Goal: Transaction & Acquisition: Register for event/course

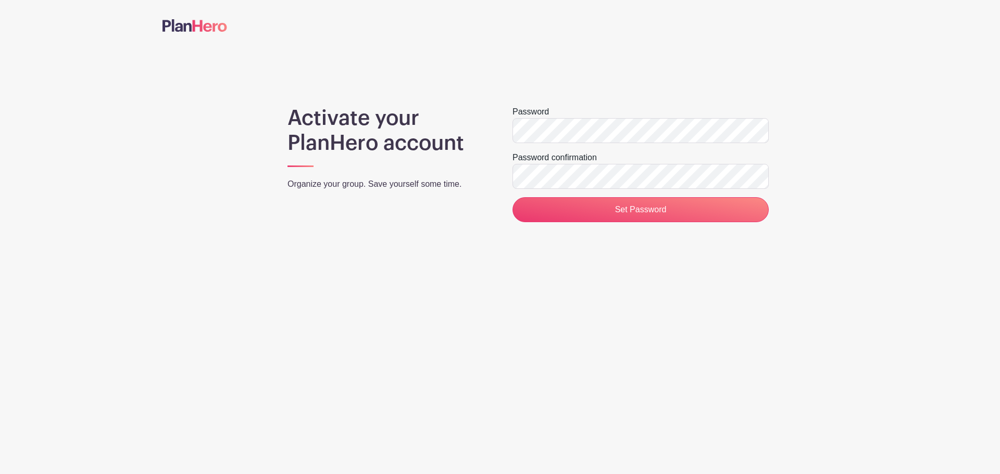
click at [437, 198] on div "Activate your PlanHero account Organize your group. Save yourself some time." at bounding box center [387, 164] width 225 height 117
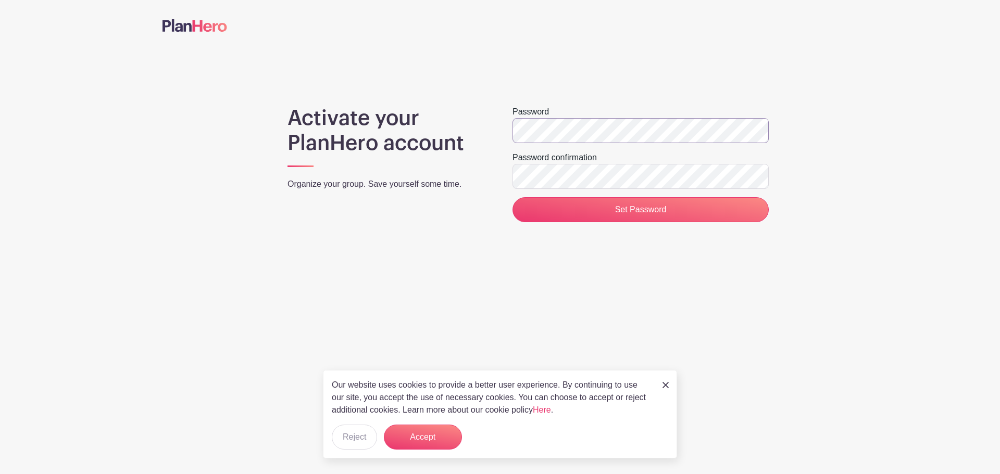
click at [475, 129] on div "Activate your PlanHero account Organize your group. Save yourself some time. Pa…" at bounding box center [499, 164] width 675 height 117
click at [434, 111] on div "Activate your PlanHero account Organize your group. Save yourself some time. Pa…" at bounding box center [499, 164] width 675 height 117
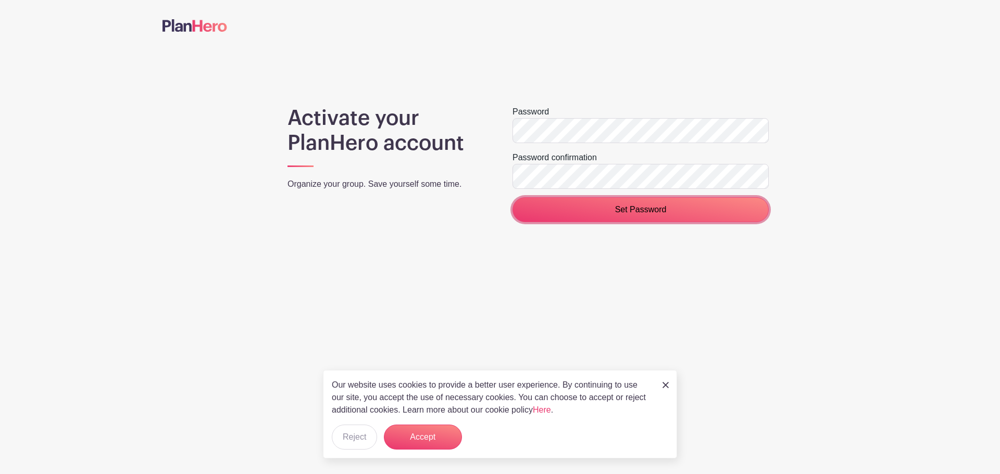
click at [688, 211] on input "Set Password" at bounding box center [640, 209] width 256 height 25
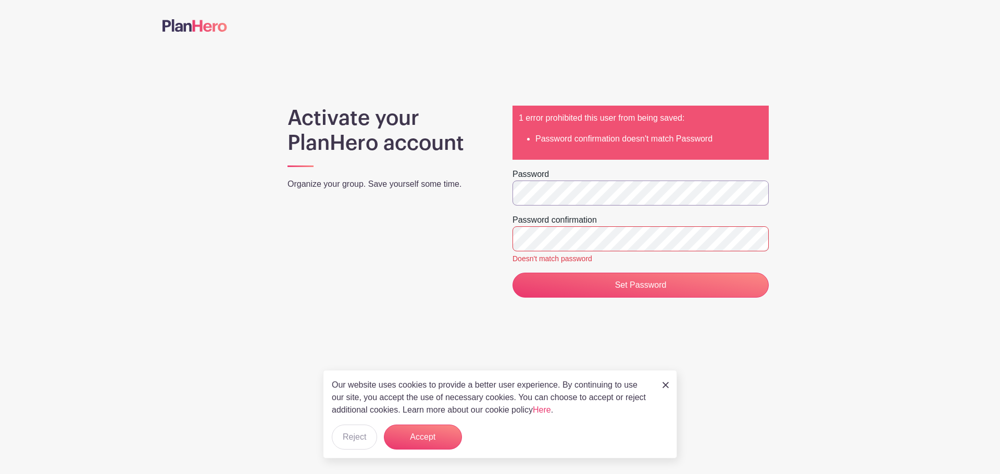
click at [468, 183] on div "Activate your PlanHero account Organize your group. Save yourself some time. 1 …" at bounding box center [499, 202] width 675 height 192
click at [409, 168] on div "Activate your PlanHero account Organize your group. Save yourself some time. 1 …" at bounding box center [499, 202] width 675 height 192
click at [395, 214] on div "Activate your PlanHero account Organize your group. Save yourself some time. 1 …" at bounding box center [499, 202] width 675 height 192
click at [439, 228] on div "Activate your PlanHero account Organize your group. Save yourself some time. 1 …" at bounding box center [499, 202] width 675 height 192
click at [351, 171] on div "Activate your PlanHero account Organize your group. Save yourself some time. 1 …" at bounding box center [499, 202] width 675 height 192
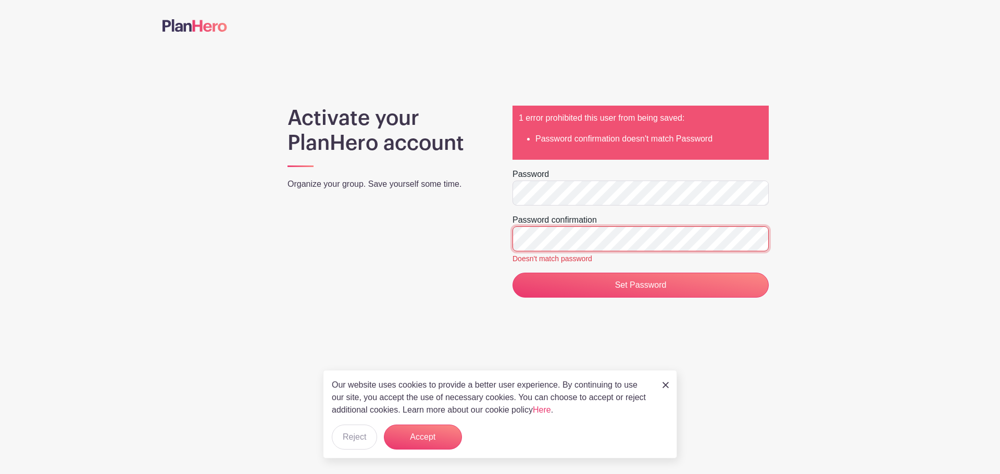
click at [512, 273] on input "Set Password" at bounding box center [640, 285] width 256 height 25
click at [429, 256] on div "Activate your PlanHero account Organize your group. Save yourself some time." at bounding box center [387, 202] width 225 height 192
click at [667, 385] on img at bounding box center [665, 385] width 6 height 6
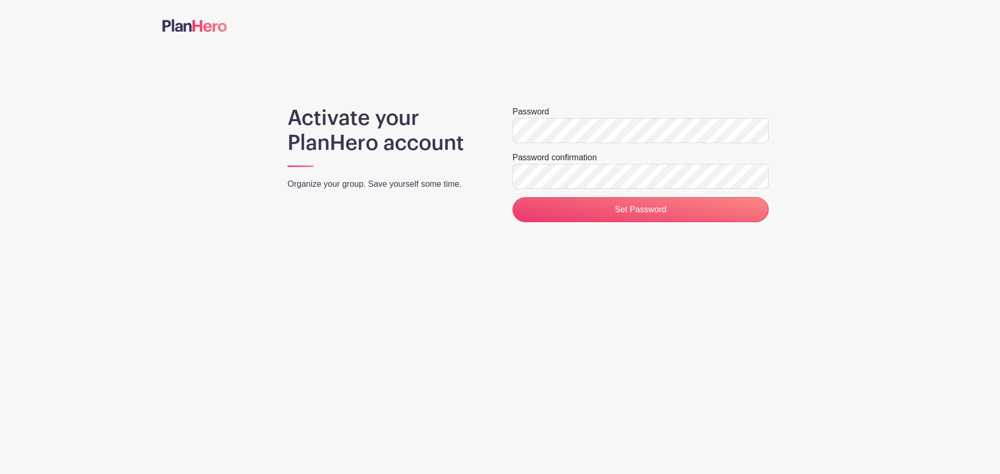
click at [465, 269] on main "Activate your PlanHero account Organize your group. Save yourself some time. Pa…" at bounding box center [500, 143] width 1000 height 287
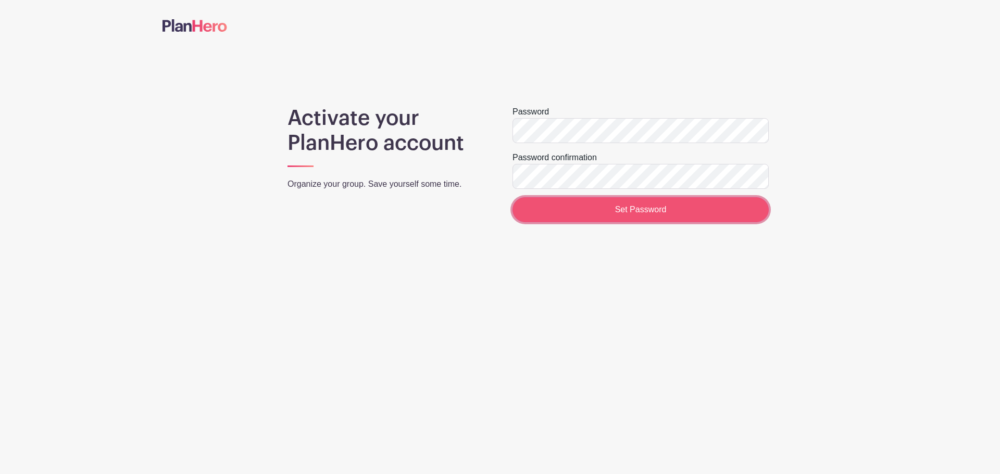
click at [637, 213] on input "Set Password" at bounding box center [640, 209] width 256 height 25
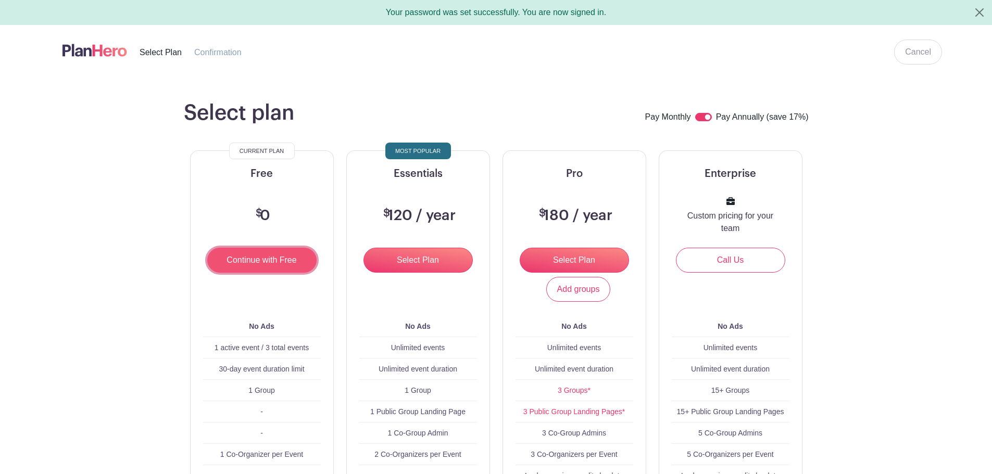
click at [256, 260] on input "Continue with Free" at bounding box center [261, 260] width 109 height 25
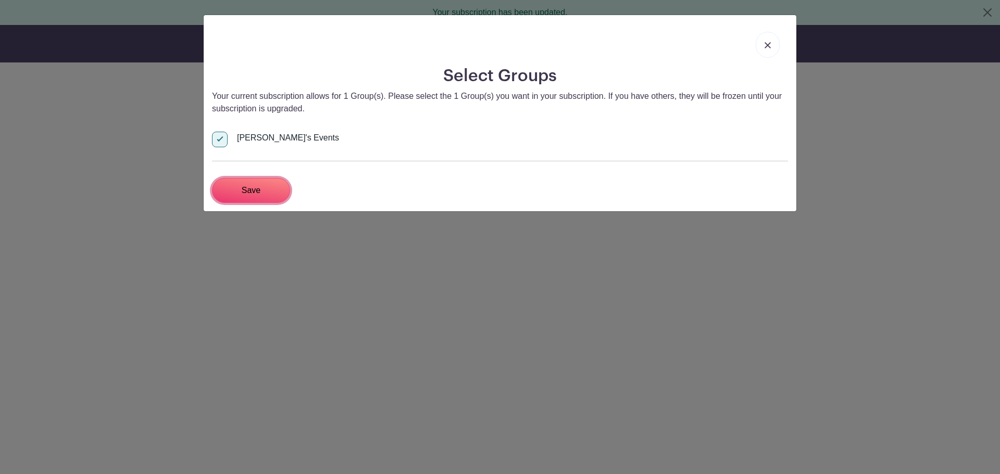
click at [258, 189] on input "Save" at bounding box center [251, 190] width 78 height 25
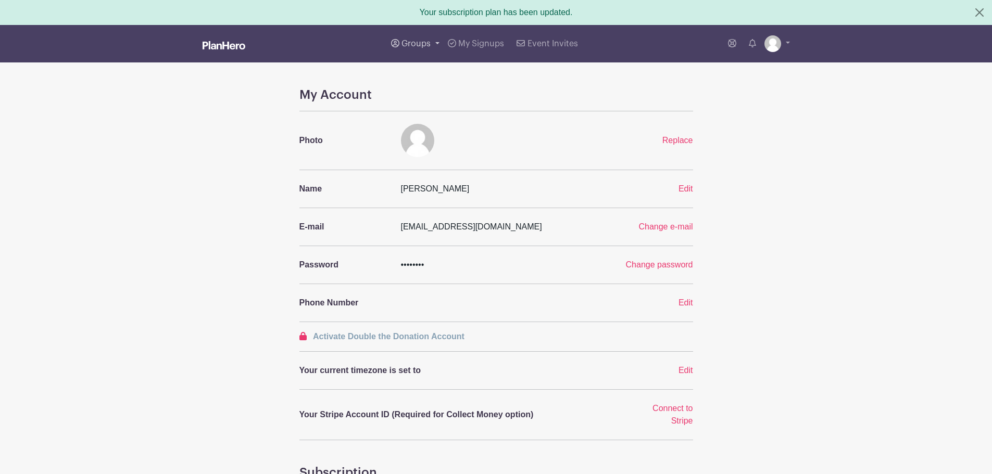
click at [408, 42] on span "Groups" at bounding box center [415, 44] width 29 height 8
click at [420, 124] on span "Wausau Curling" at bounding box center [441, 124] width 59 height 12
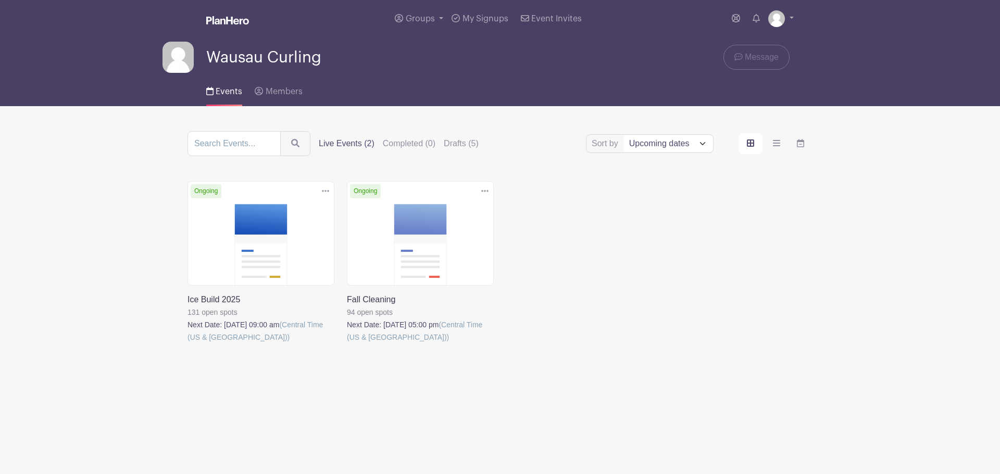
click at [187, 344] on link at bounding box center [187, 344] width 0 height 0
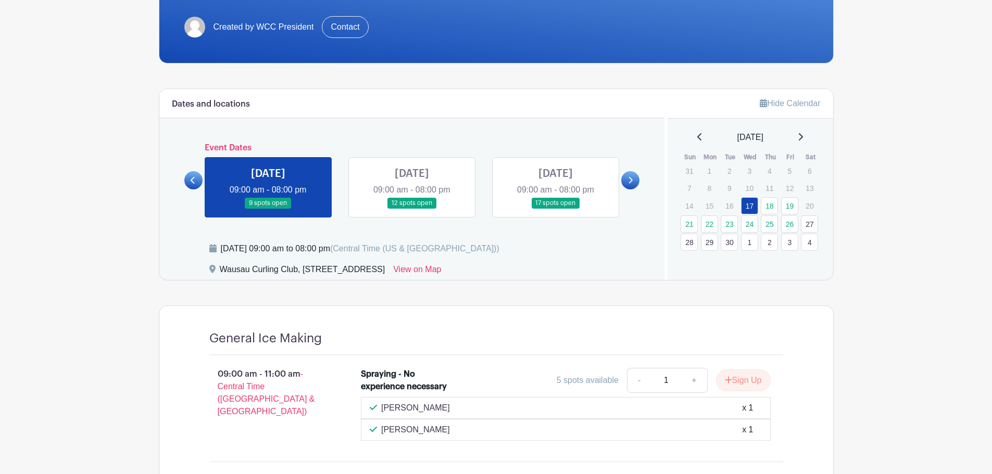
scroll to position [208, 0]
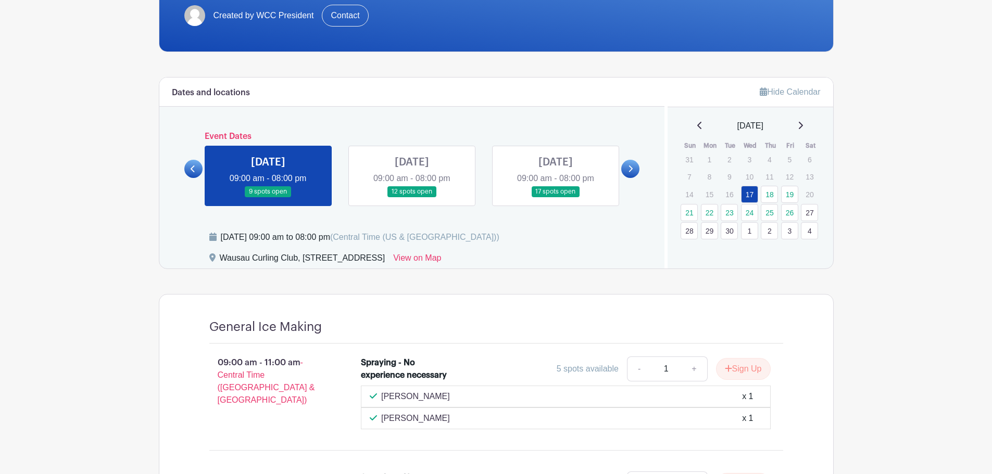
click at [412, 197] on link at bounding box center [412, 197] width 0 height 0
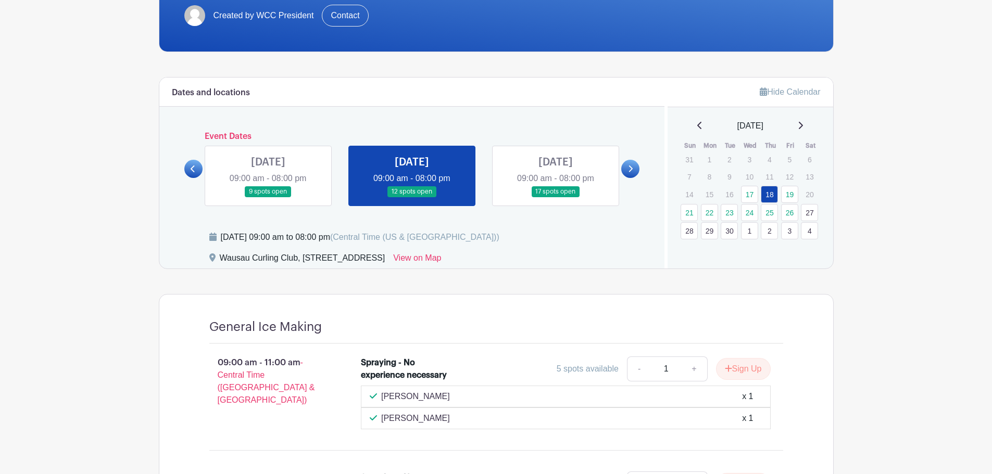
click at [412, 197] on link at bounding box center [412, 197] width 0 height 0
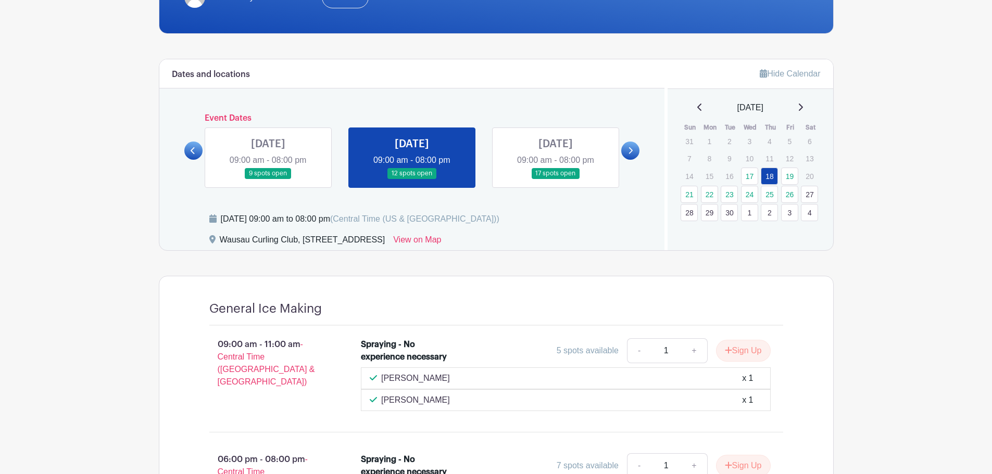
scroll to position [216, 0]
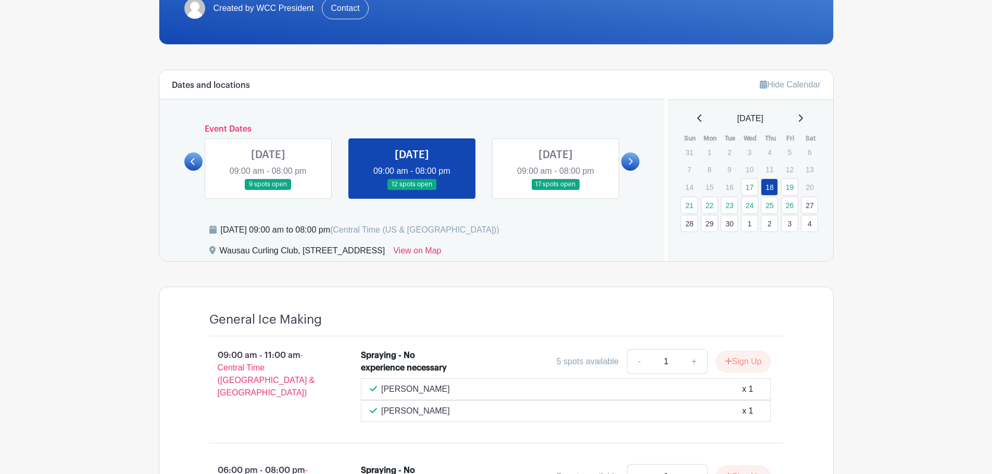
click at [556, 190] on link at bounding box center [556, 190] width 0 height 0
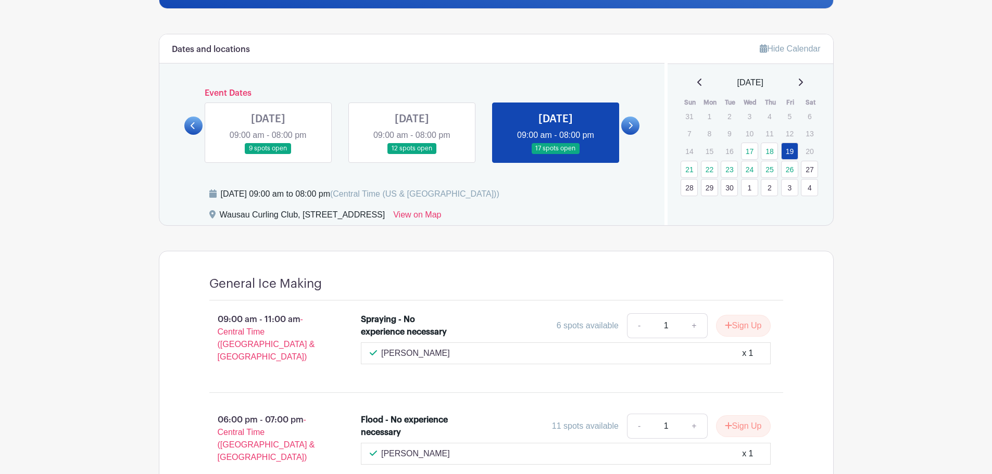
scroll to position [251, 0]
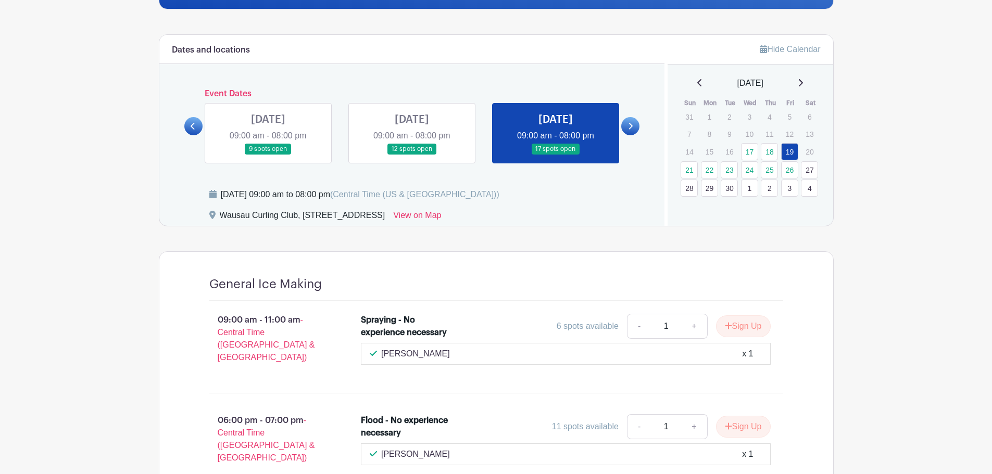
click at [268, 155] on link at bounding box center [268, 155] width 0 height 0
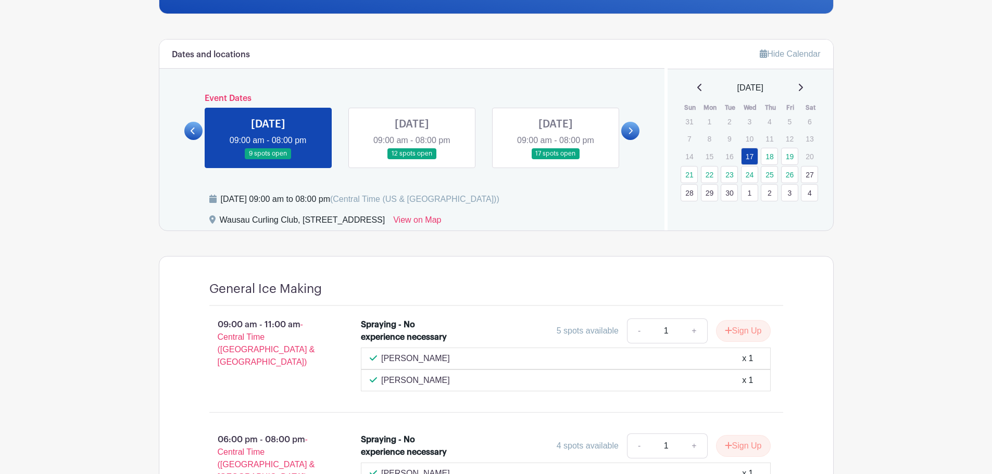
scroll to position [160, 0]
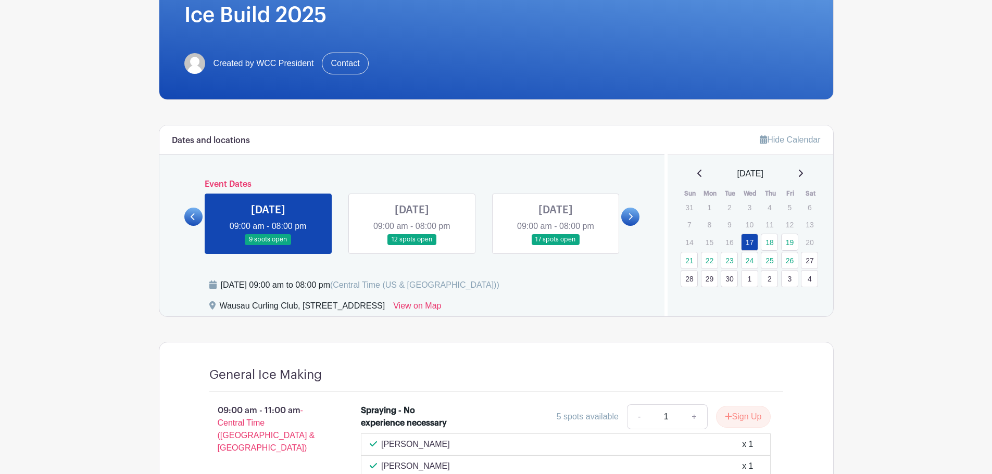
click at [412, 245] on link at bounding box center [412, 245] width 0 height 0
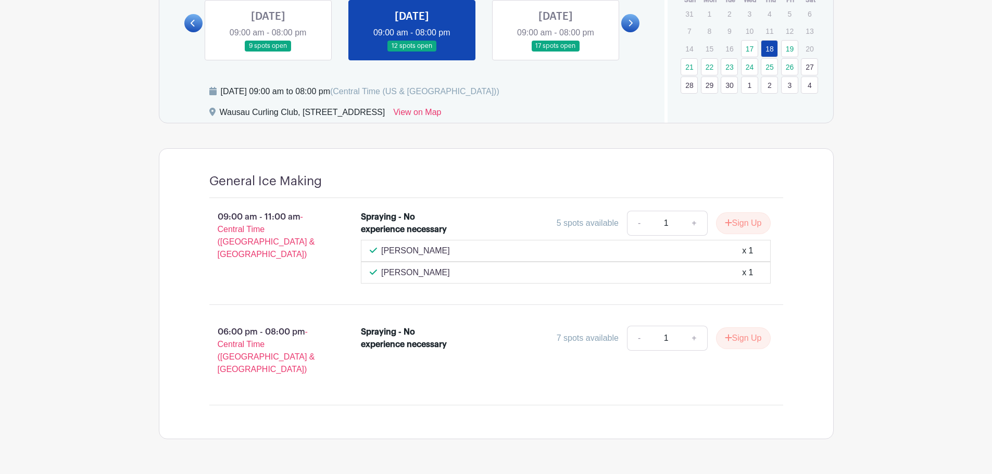
scroll to position [369, 0]
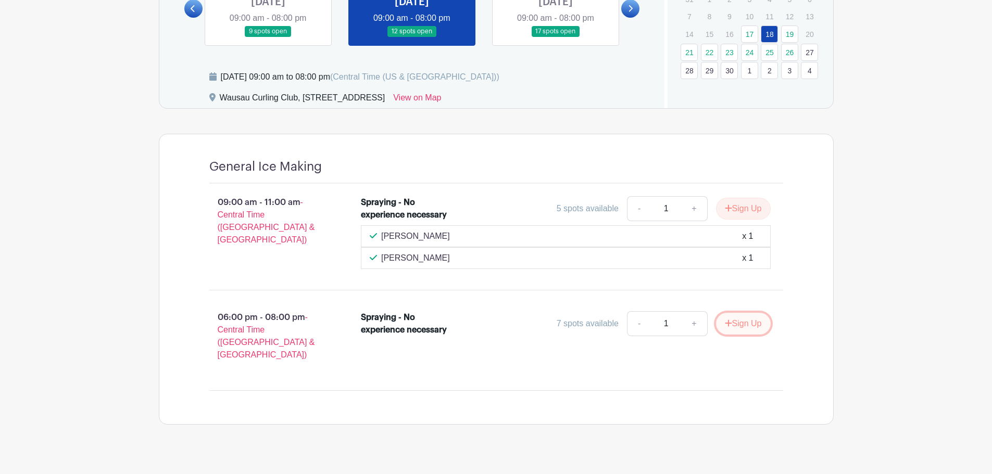
click at [733, 325] on button "Sign Up" at bounding box center [743, 324] width 55 height 22
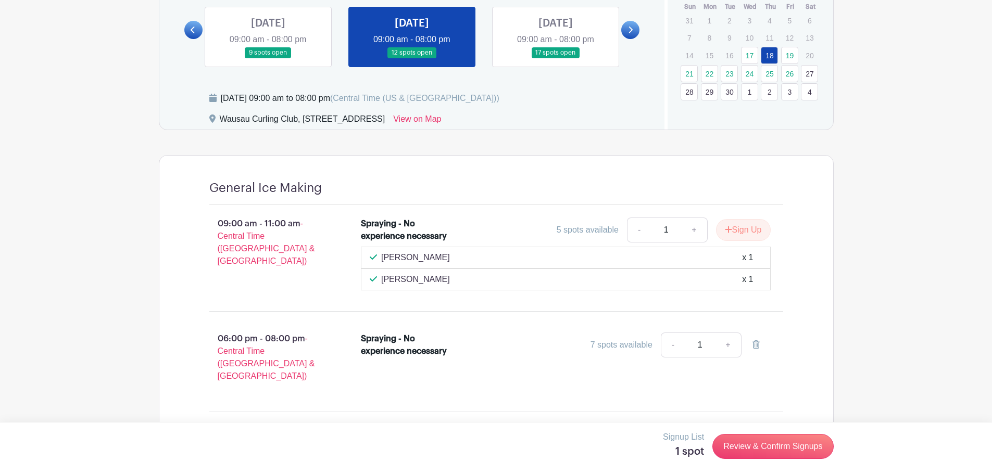
scroll to position [372, 0]
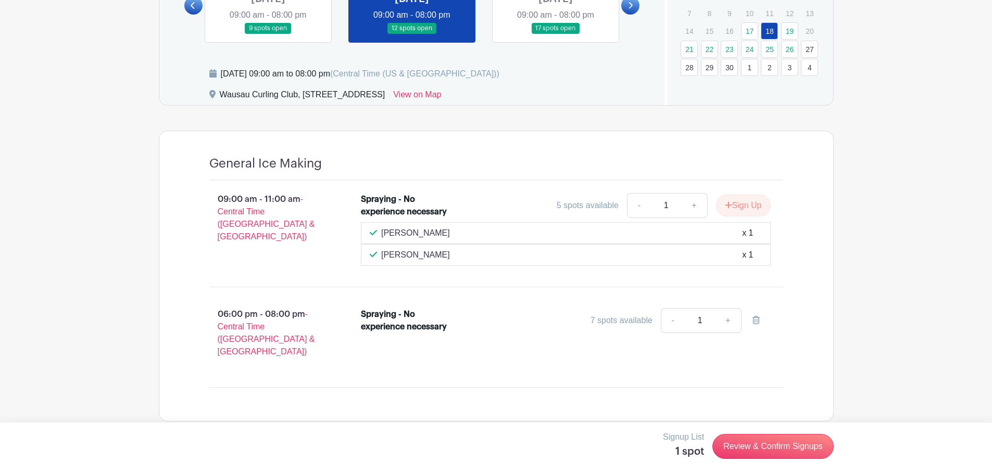
click at [556, 34] on link at bounding box center [556, 34] width 0 height 0
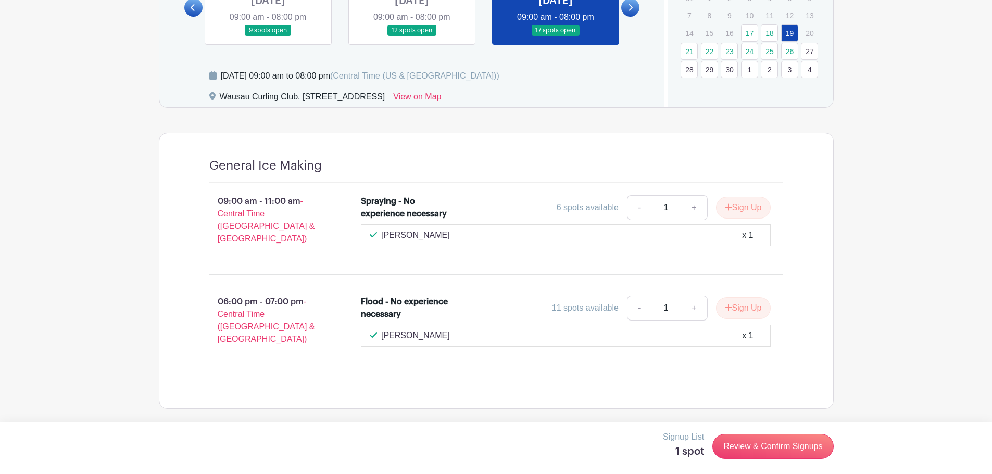
scroll to position [355, 0]
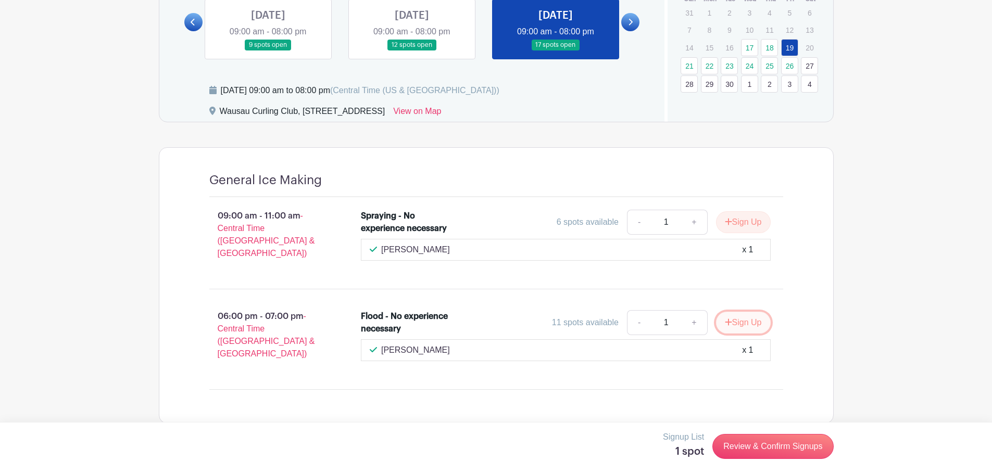
click at [733, 315] on button "Sign Up" at bounding box center [743, 323] width 55 height 22
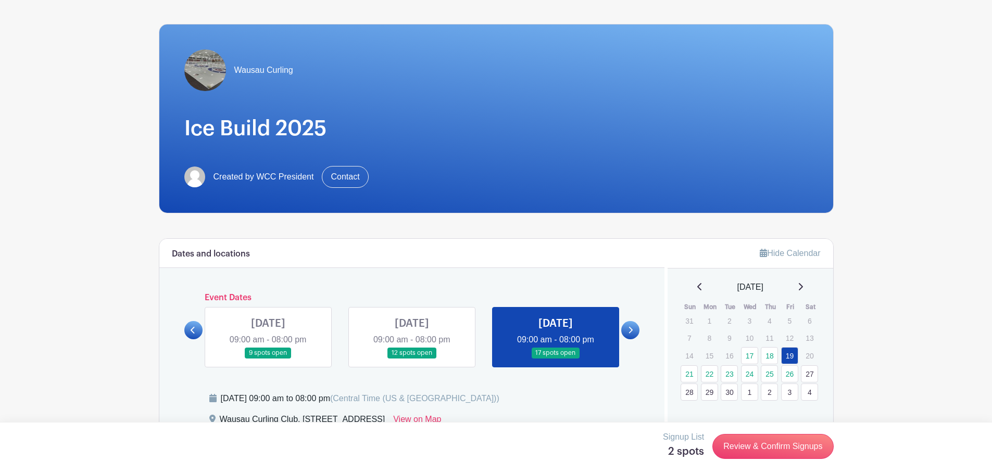
scroll to position [43, 0]
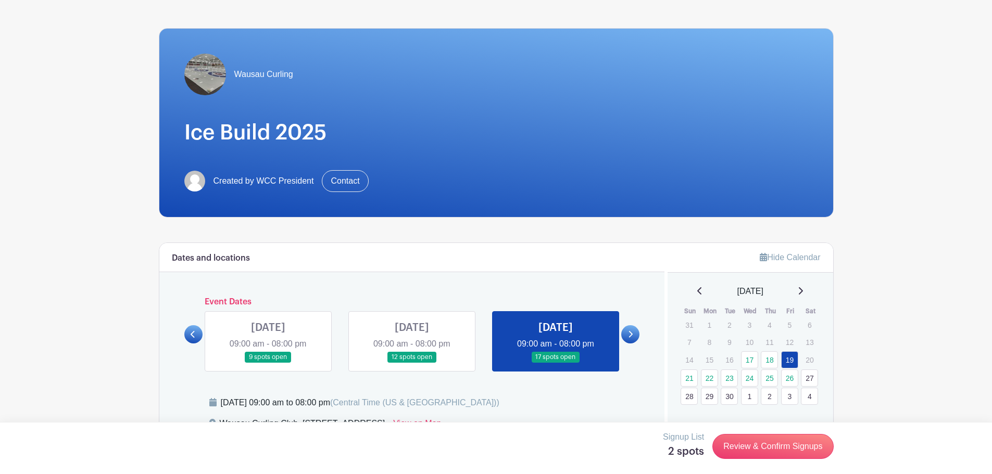
click at [633, 331] on icon at bounding box center [630, 335] width 5 height 8
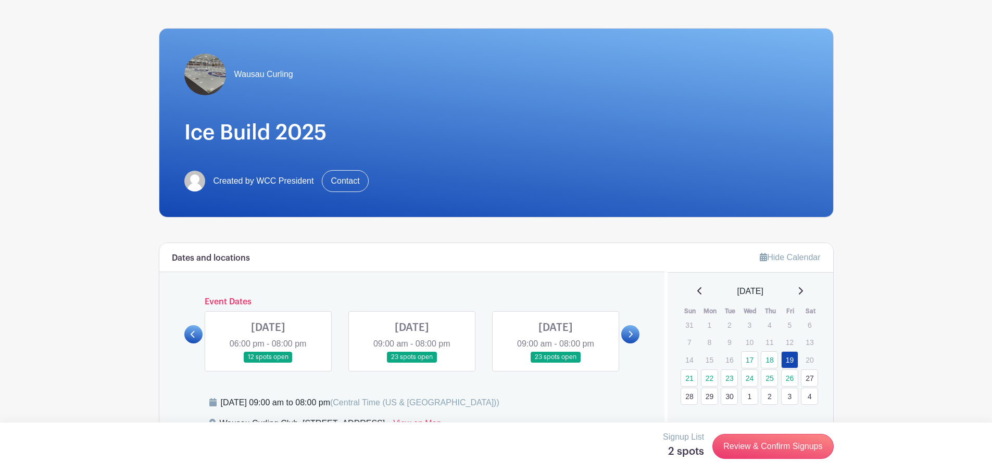
click at [187, 333] on link at bounding box center [193, 334] width 18 height 18
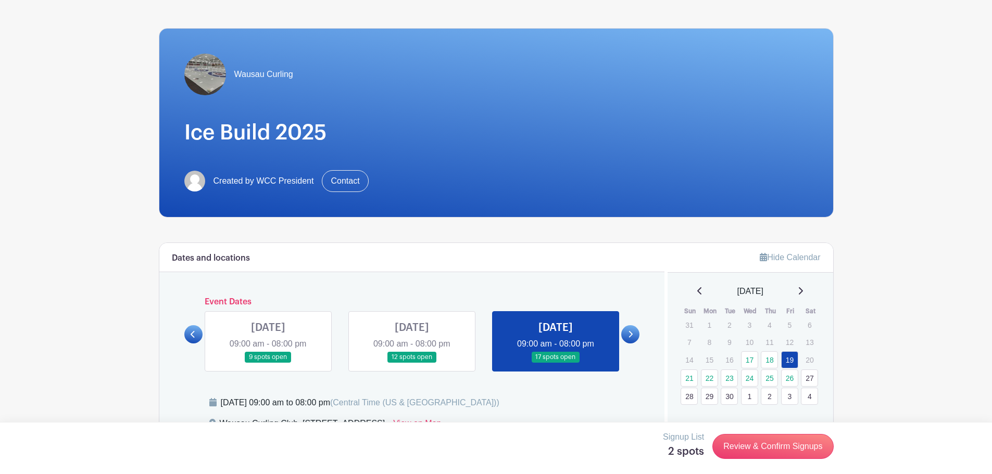
click at [190, 333] on link at bounding box center [193, 334] width 18 height 18
click at [633, 334] on icon at bounding box center [630, 335] width 5 height 8
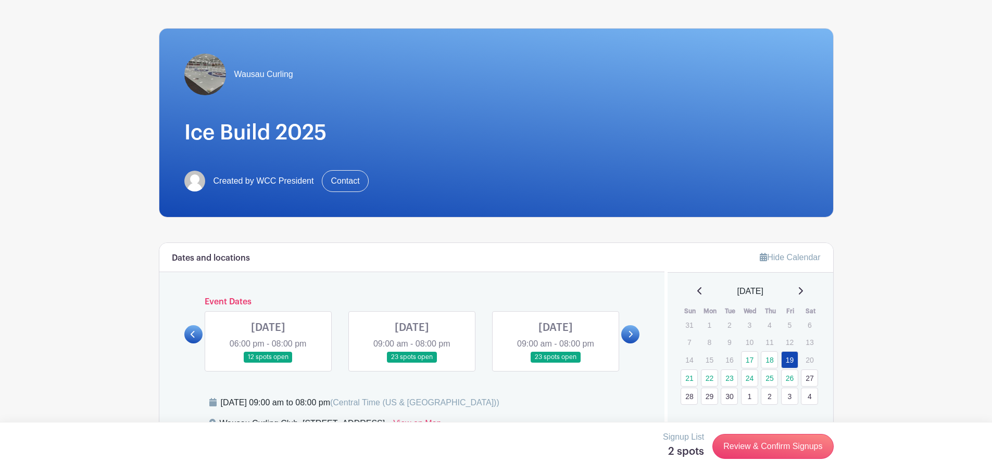
click at [412, 363] on link at bounding box center [412, 363] width 0 height 0
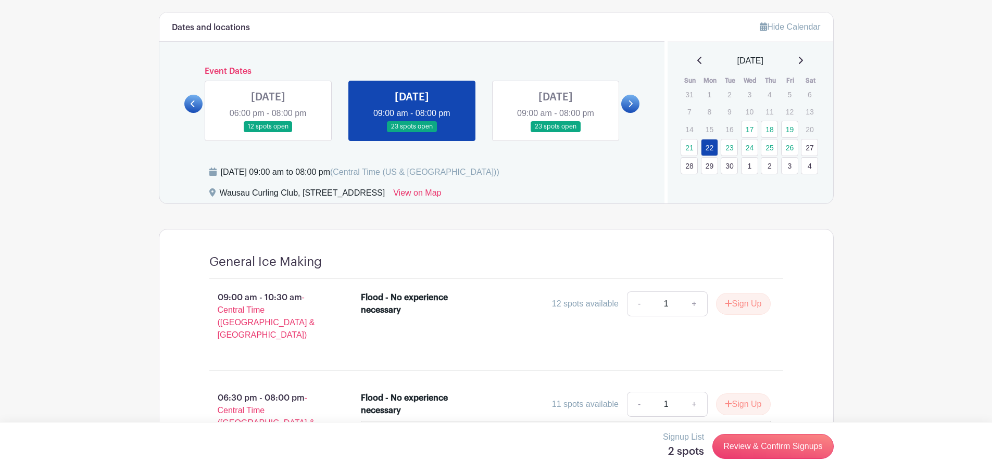
scroll to position [303, 0]
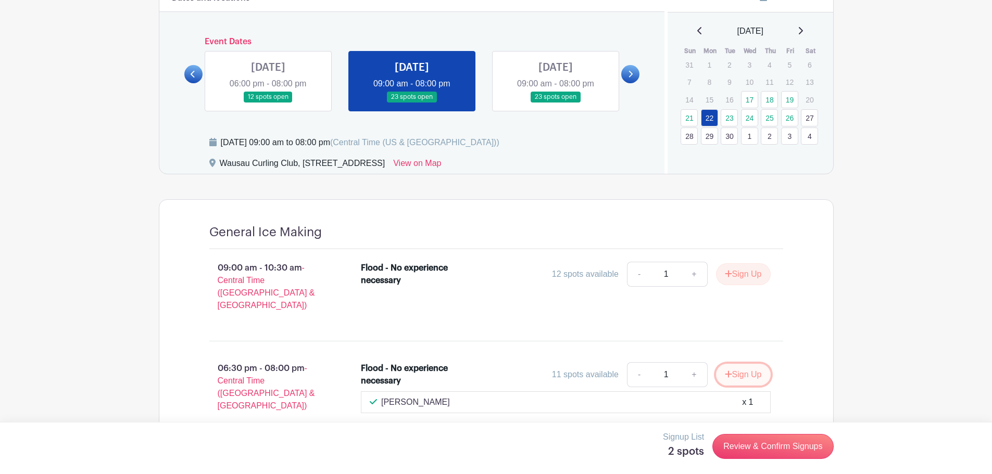
click at [743, 364] on button "Sign Up" at bounding box center [743, 375] width 55 height 22
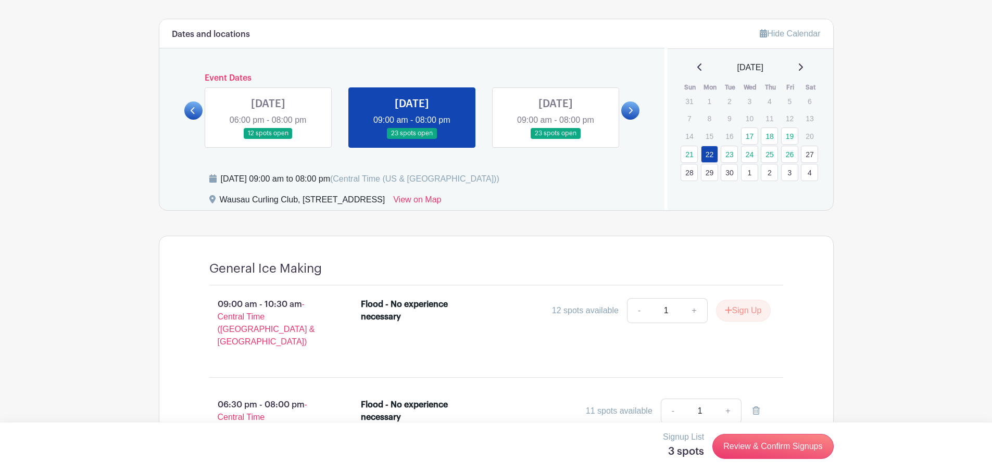
scroll to position [251, 0]
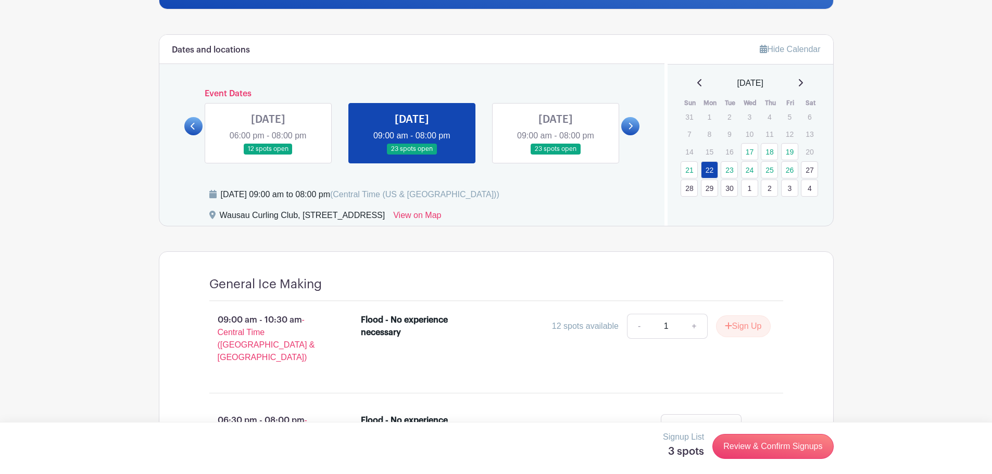
click at [556, 155] on link at bounding box center [556, 155] width 0 height 0
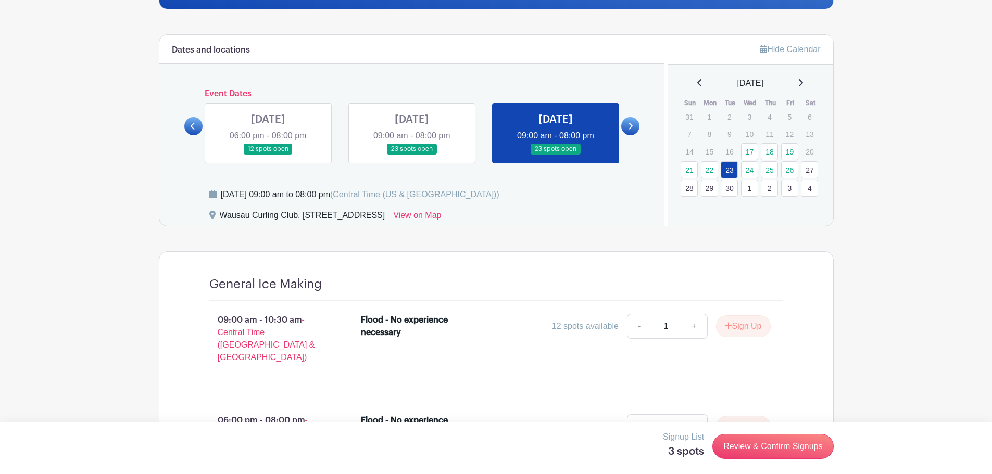
click at [631, 124] on icon at bounding box center [630, 126] width 5 height 8
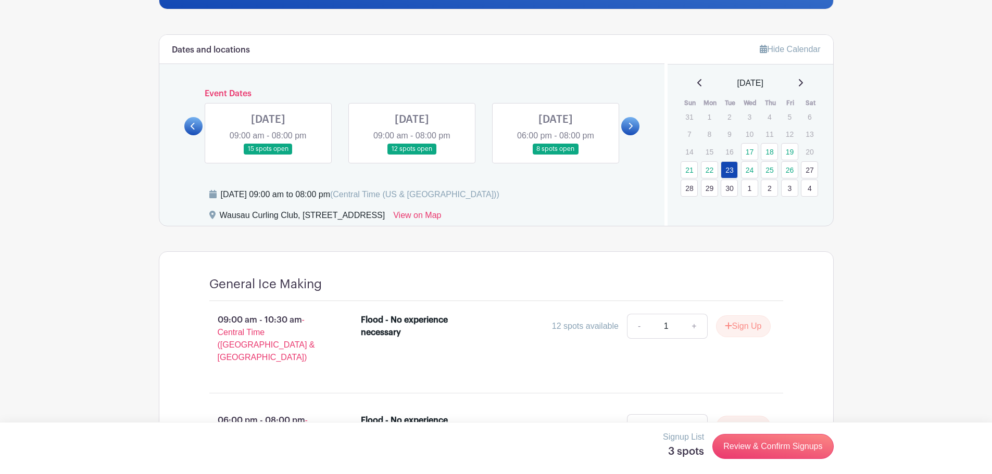
click at [631, 124] on icon at bounding box center [630, 126] width 5 height 8
click at [412, 155] on link at bounding box center [412, 155] width 0 height 0
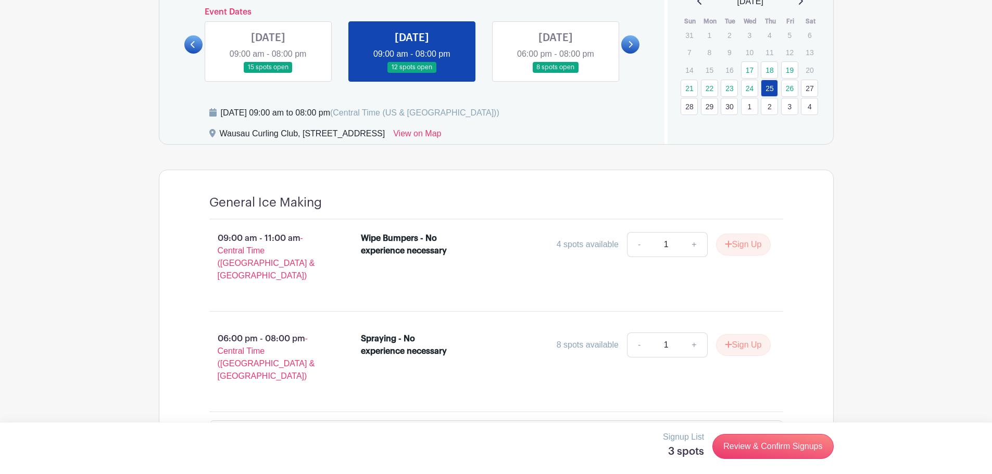
scroll to position [345, 0]
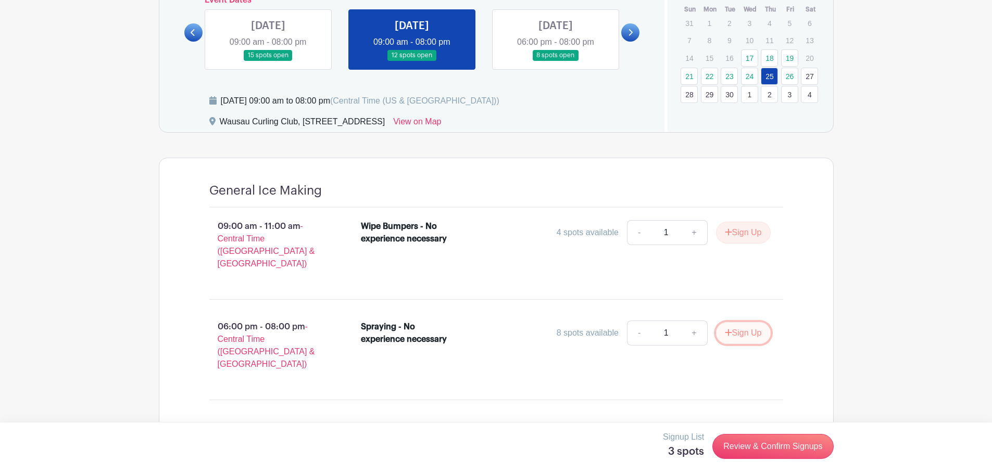
click at [726, 330] on icon "submit" at bounding box center [728, 333] width 7 height 7
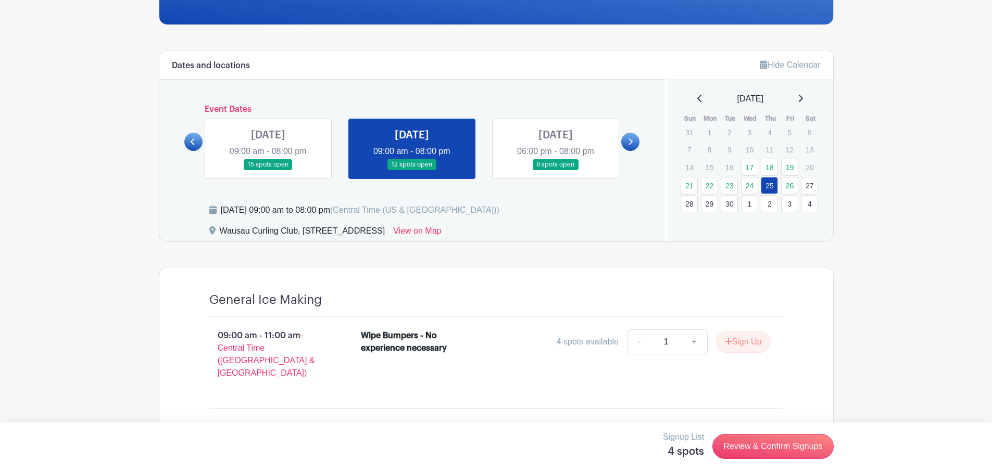
scroll to position [189, 0]
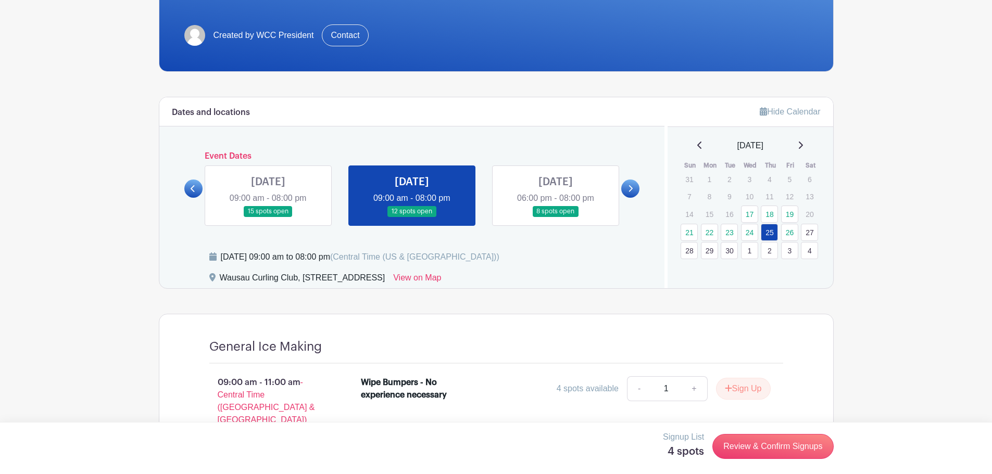
click at [556, 217] on link at bounding box center [556, 217] width 0 height 0
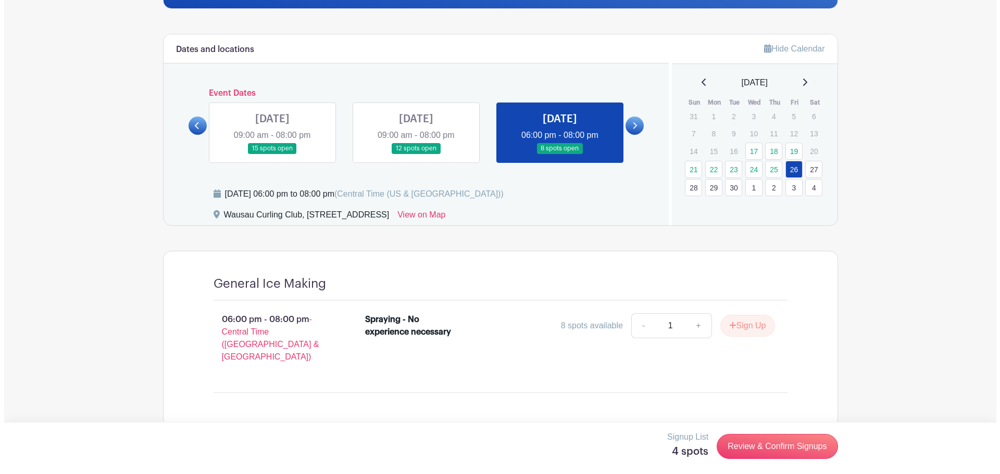
scroll to position [257, 0]
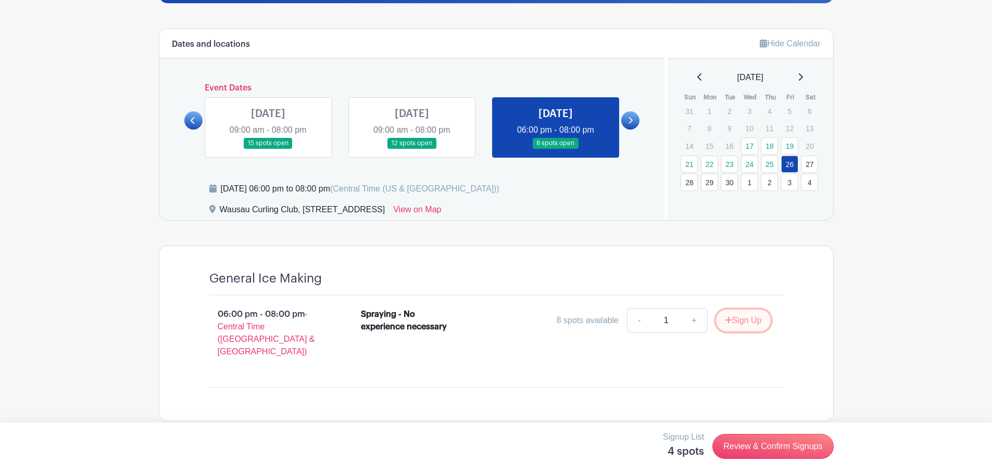
click at [738, 318] on button "Sign Up" at bounding box center [743, 321] width 55 height 22
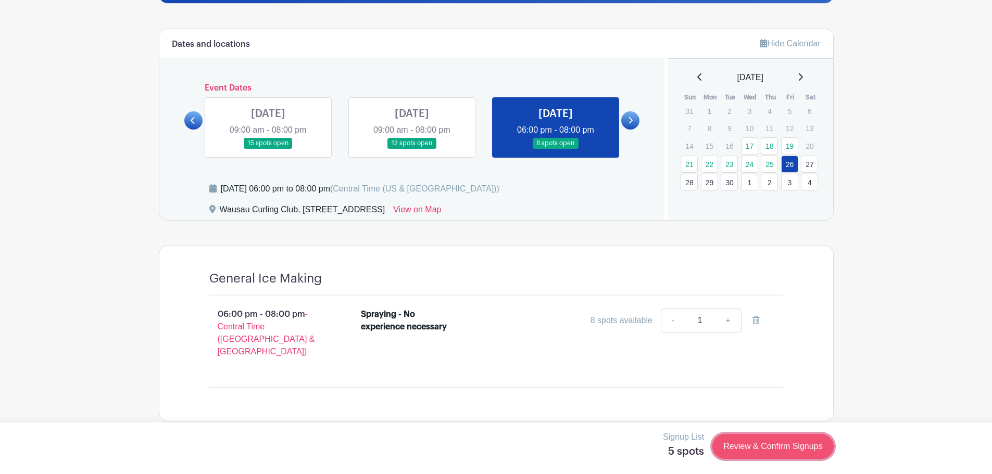
click at [745, 448] on link "Review & Confirm Signups" at bounding box center [772, 446] width 121 height 25
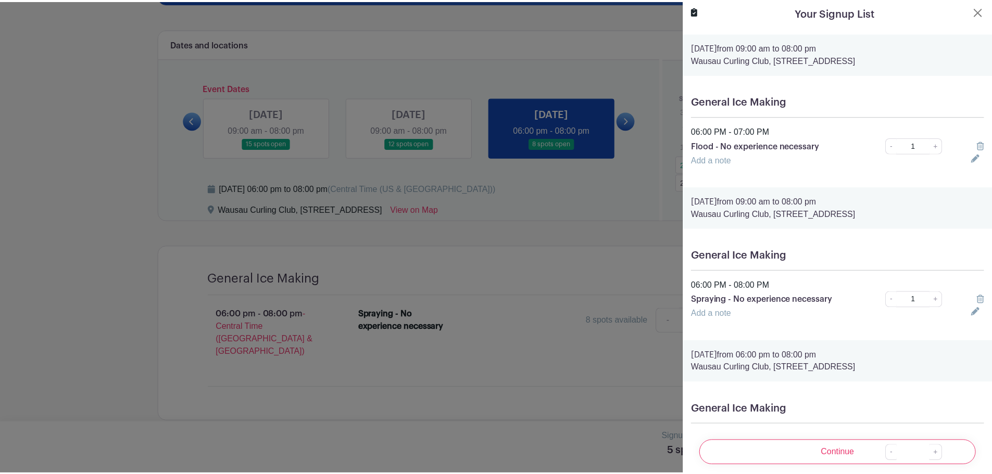
scroll to position [0, 0]
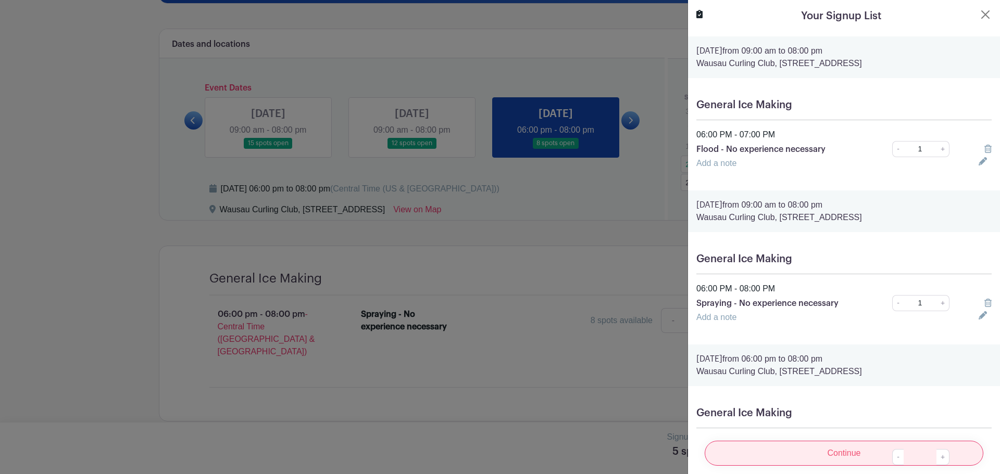
click at [873, 451] on input "Continue" at bounding box center [844, 453] width 279 height 25
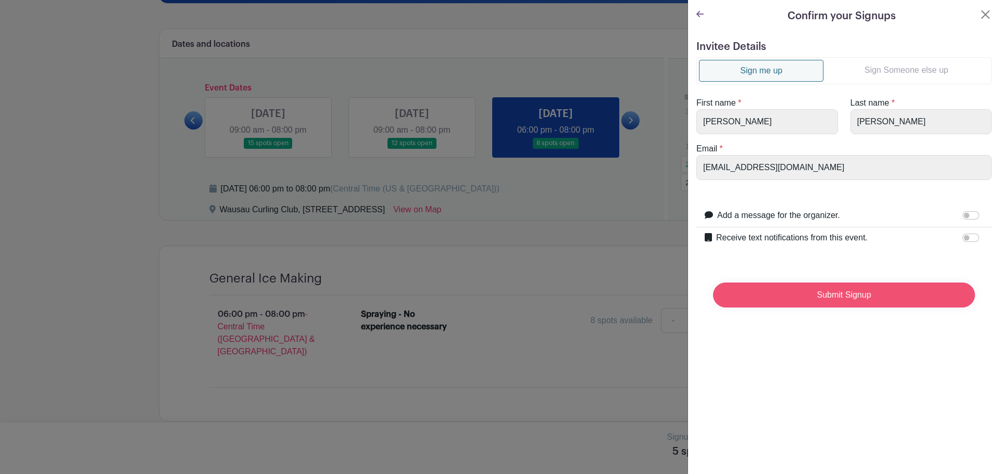
click at [845, 298] on input "Submit Signup" at bounding box center [844, 295] width 262 height 25
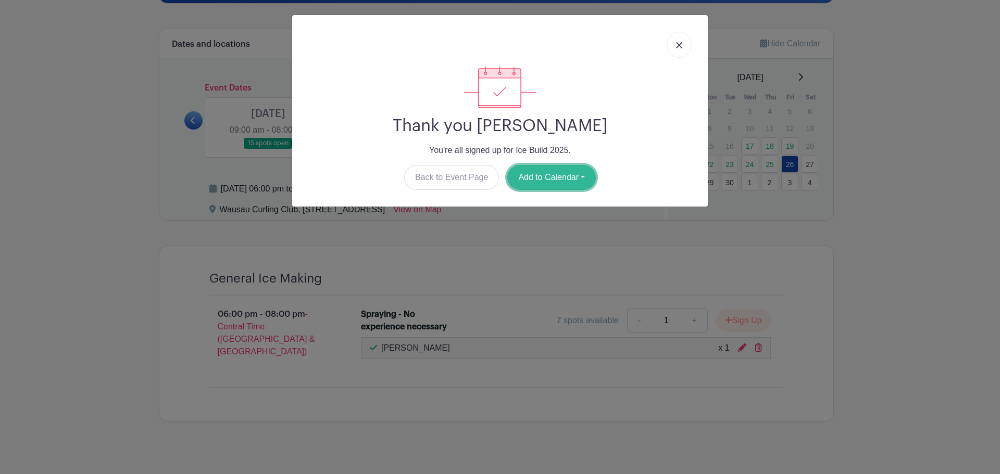
click at [562, 176] on button "Add to Calendar" at bounding box center [551, 177] width 89 height 25
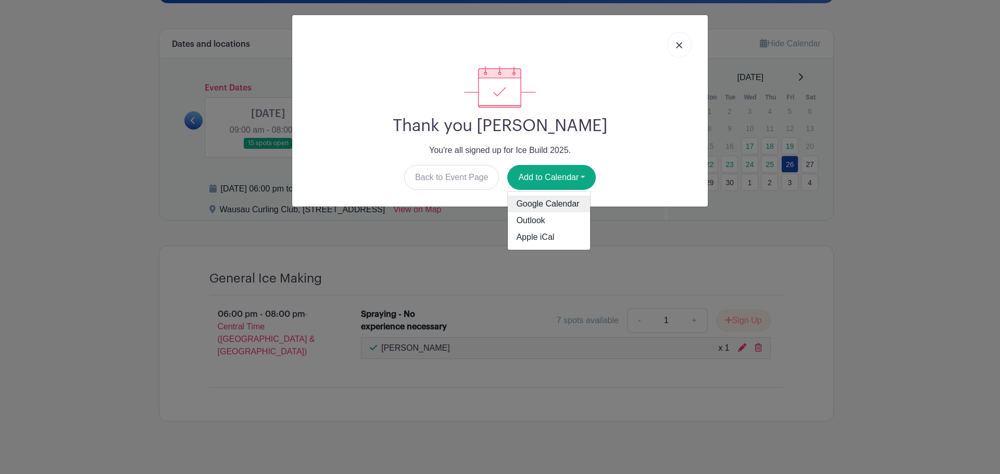
click at [536, 201] on link "Google Calendar" at bounding box center [549, 204] width 82 height 17
click at [681, 44] on img at bounding box center [679, 45] width 6 height 6
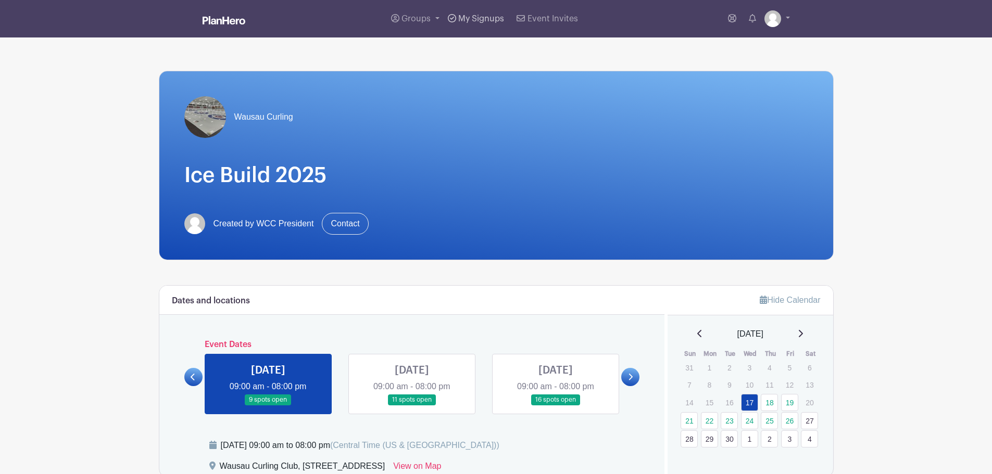
click at [482, 12] on link "My Signups" at bounding box center [476, 18] width 65 height 37
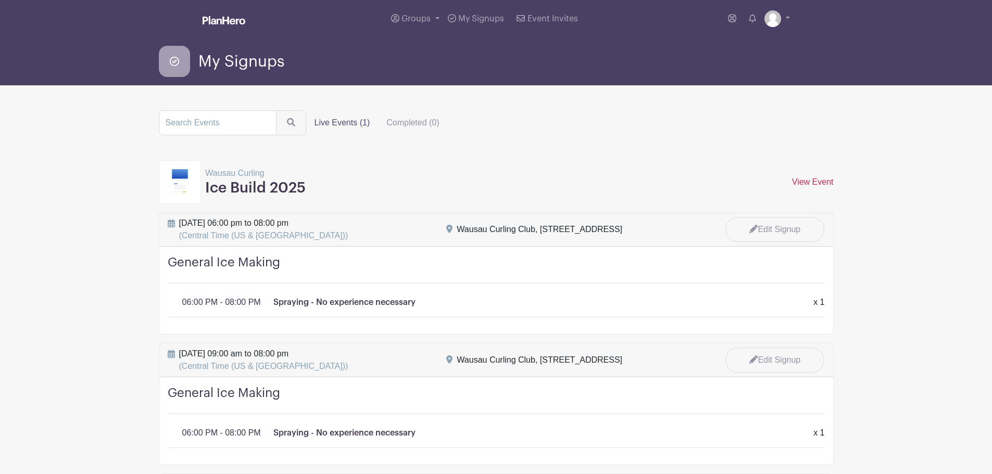
click at [814, 178] on link "View Event" at bounding box center [813, 182] width 42 height 9
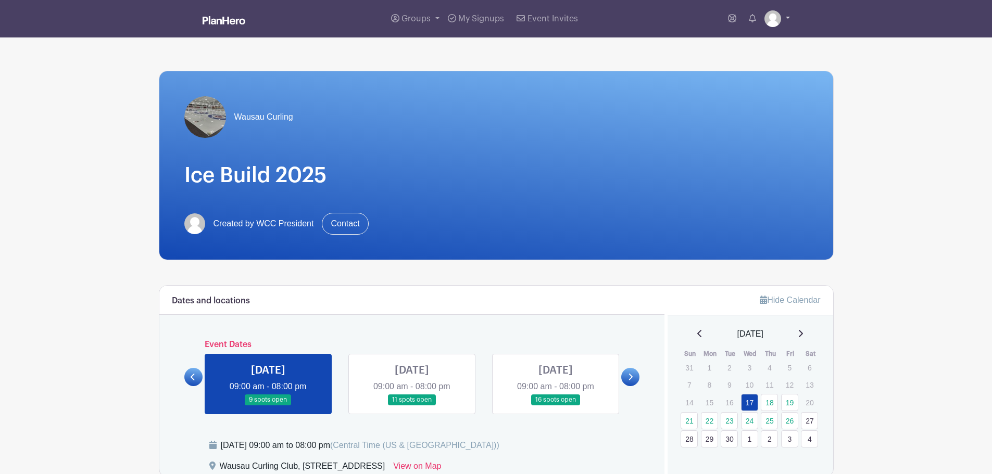
click at [784, 15] on link at bounding box center [777, 18] width 26 height 17
click at [754, 15] on icon at bounding box center [752, 18] width 7 height 8
click at [736, 16] on link at bounding box center [732, 18] width 17 height 21
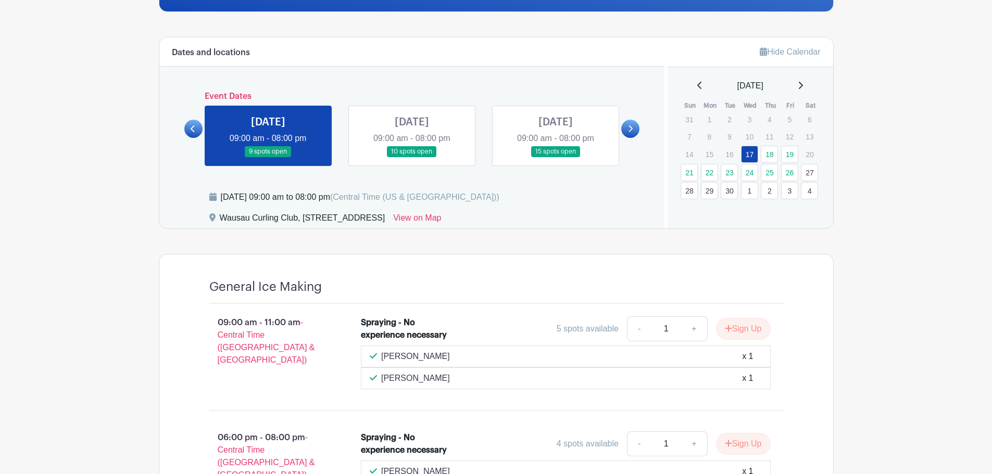
scroll to position [160, 0]
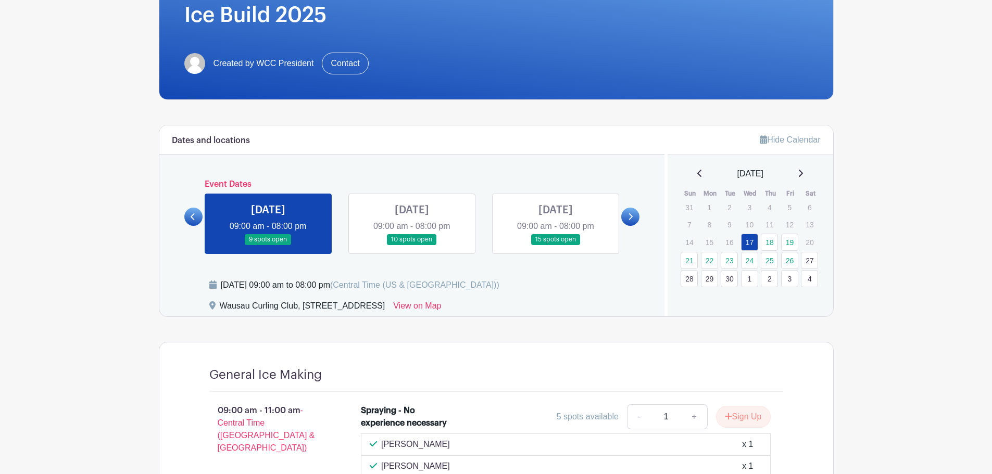
click at [412, 245] on link at bounding box center [412, 245] width 0 height 0
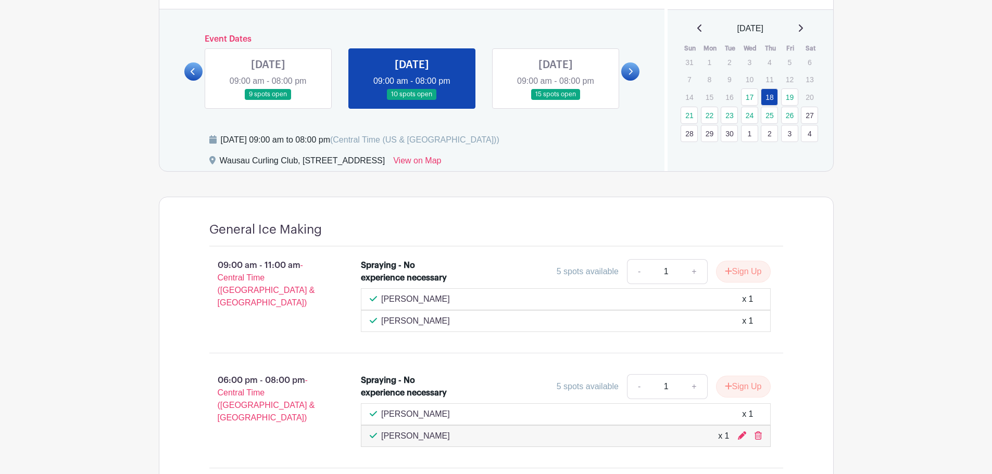
scroll to position [295, 0]
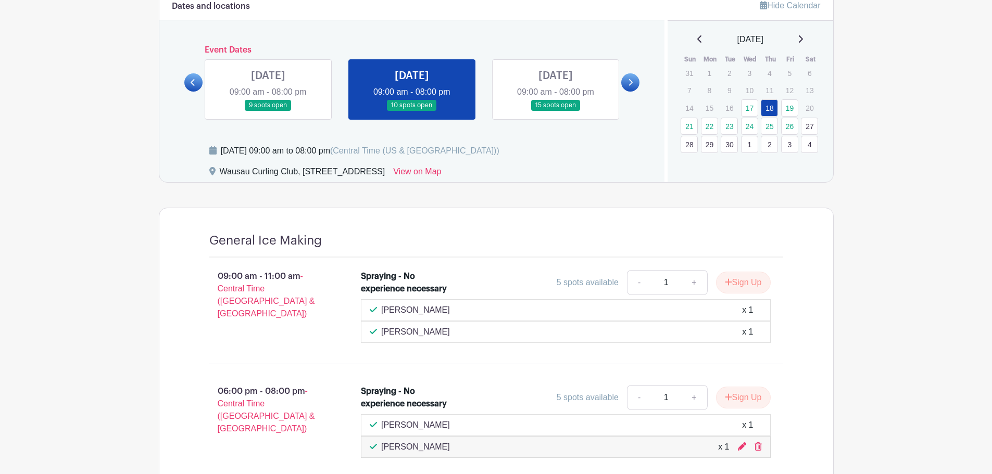
click at [556, 111] on link at bounding box center [556, 111] width 0 height 0
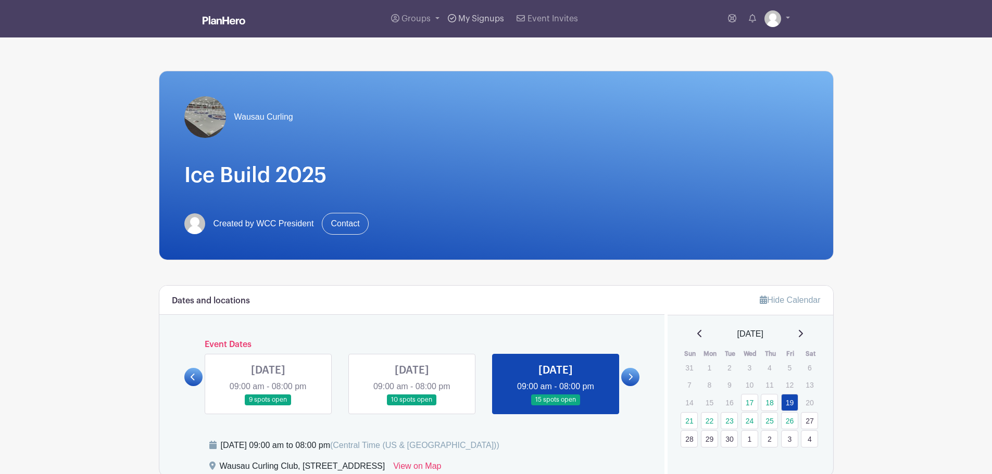
click at [481, 11] on link "My Signups" at bounding box center [476, 18] width 65 height 37
